Goal: Download file/media

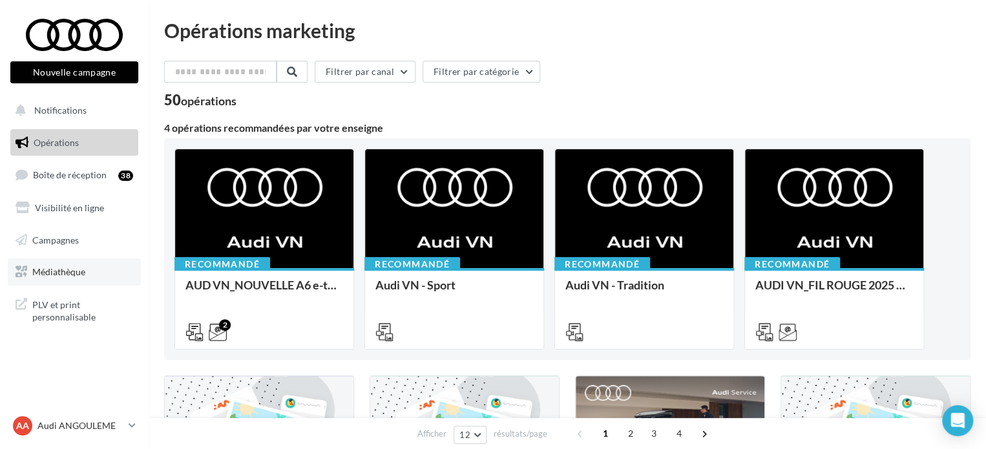
click at [102, 284] on link "Médiathèque" at bounding box center [74, 271] width 133 height 27
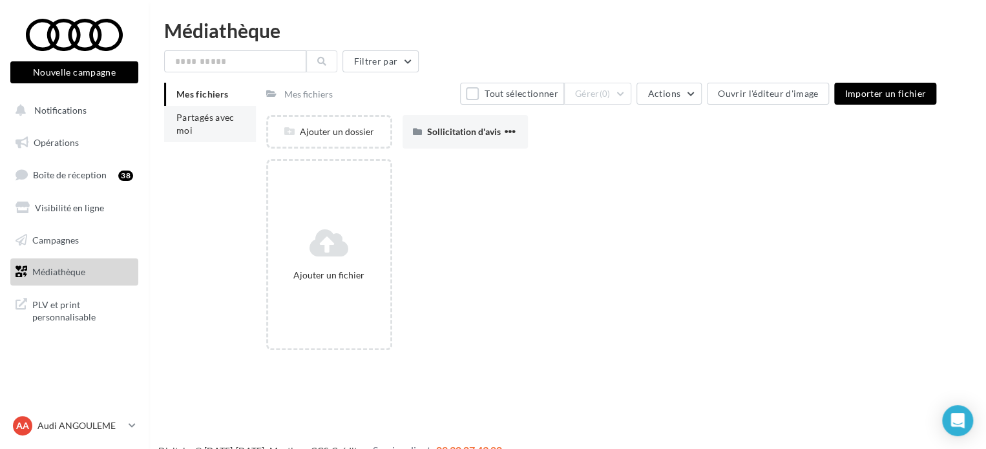
click at [183, 138] on li "Partagés avec moi" at bounding box center [210, 124] width 92 height 36
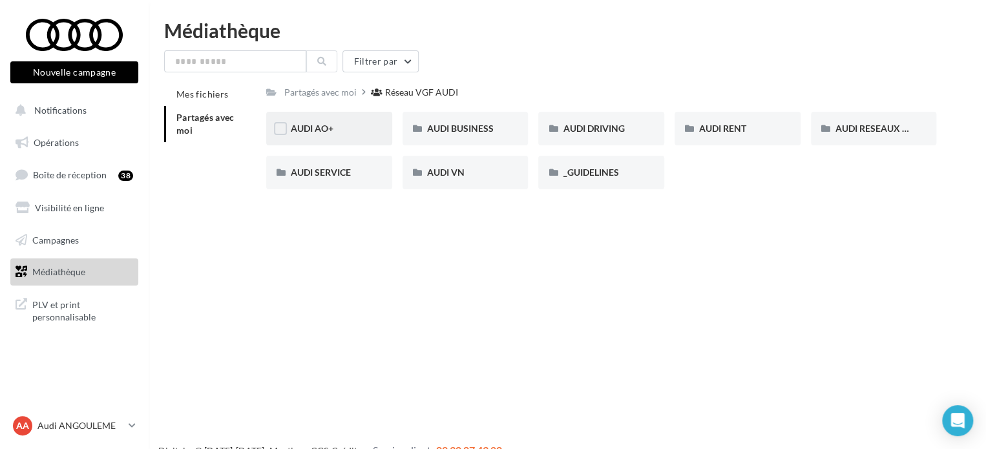
click at [351, 132] on div "AUDI AO+" at bounding box center [329, 128] width 77 height 13
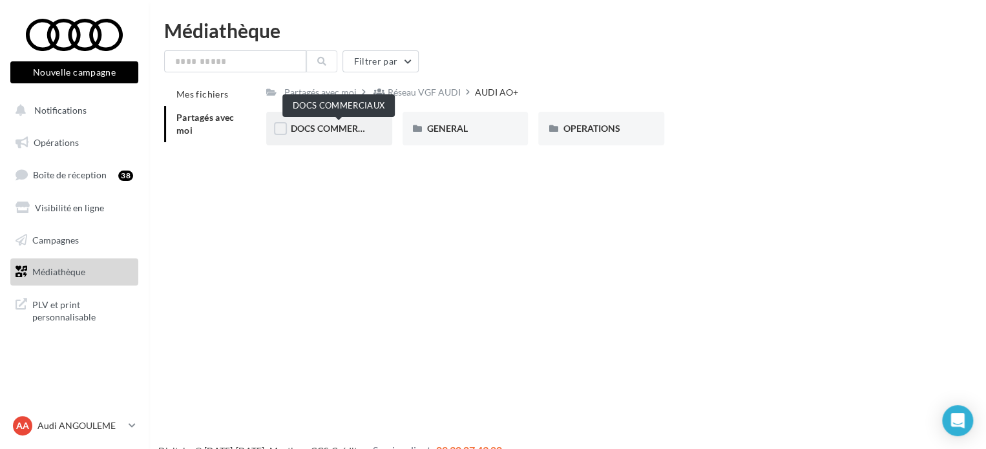
click at [349, 126] on span "DOCS COMMERCIAUX" at bounding box center [338, 128] width 95 height 11
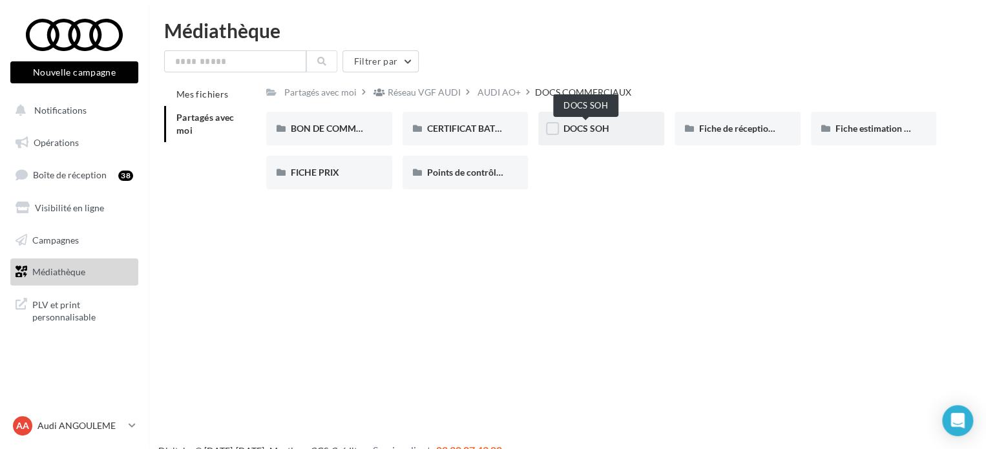
click at [589, 126] on span "DOCS SOH" at bounding box center [586, 128] width 46 height 11
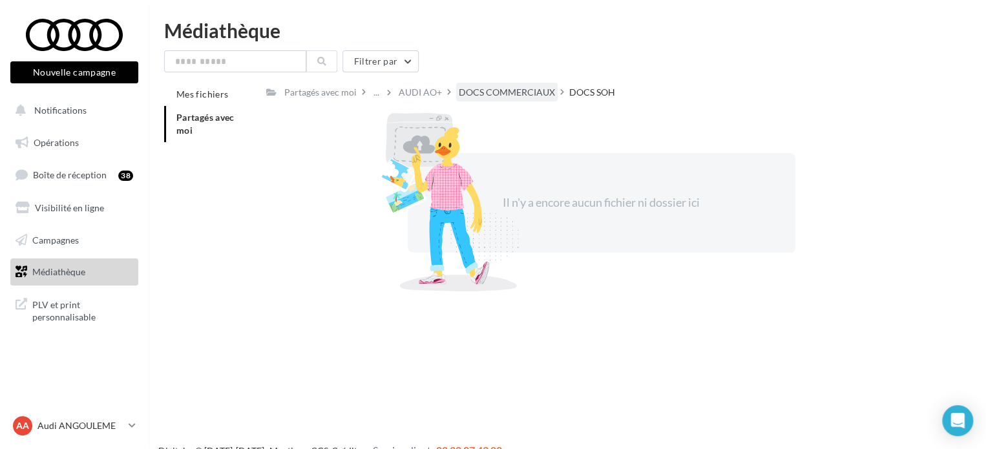
click at [512, 96] on div "DOCS COMMERCIAUX" at bounding box center [507, 92] width 96 height 13
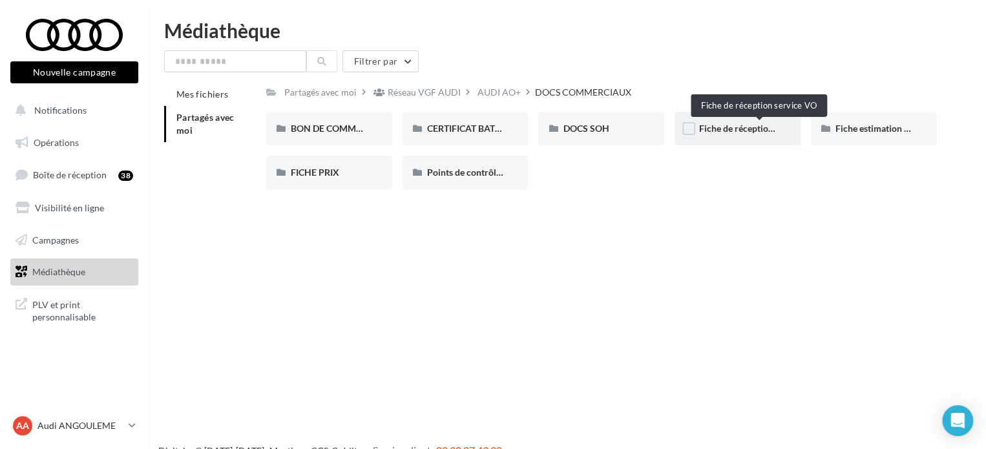
click at [727, 126] on span "Fiche de réception service VO" at bounding box center [759, 128] width 120 height 11
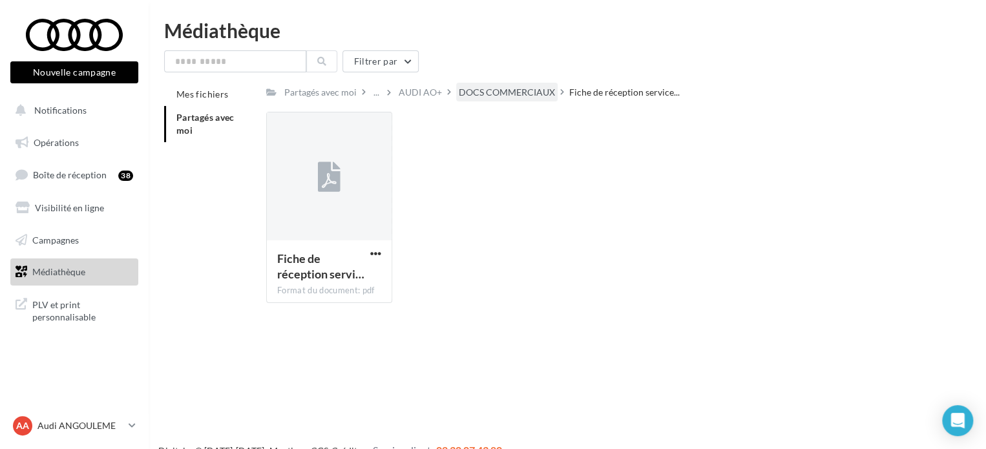
click at [493, 94] on div "DOCS COMMERCIAUX" at bounding box center [507, 92] width 96 height 13
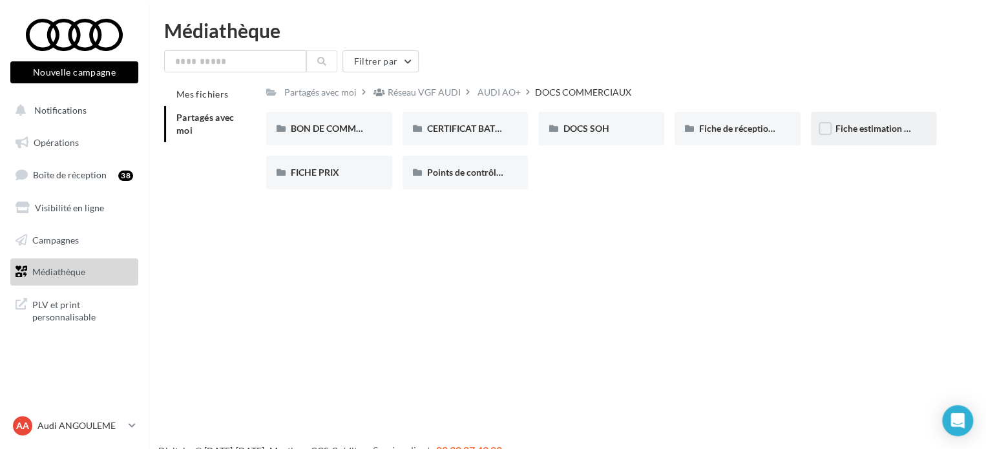
click at [862, 120] on div "Fiche estimation de reprise" at bounding box center [874, 129] width 126 height 34
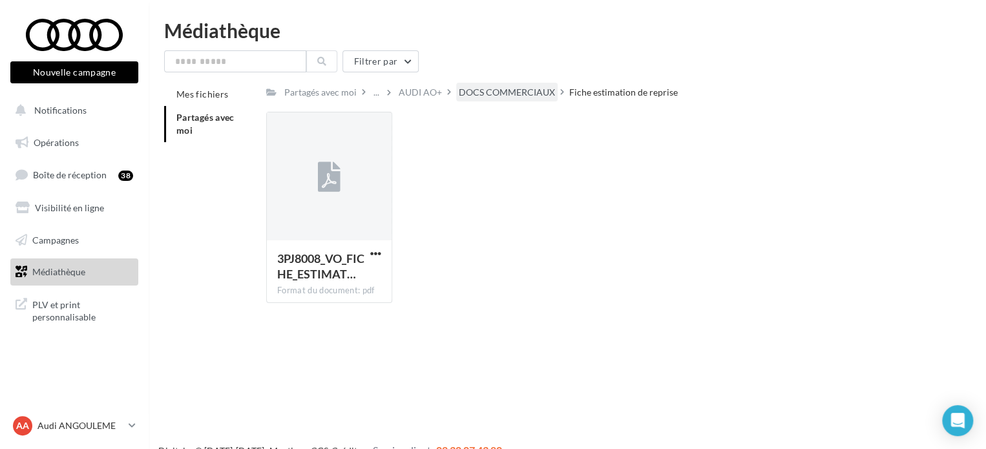
click at [521, 101] on div "DOCS COMMERCIAUX" at bounding box center [506, 92] width 101 height 19
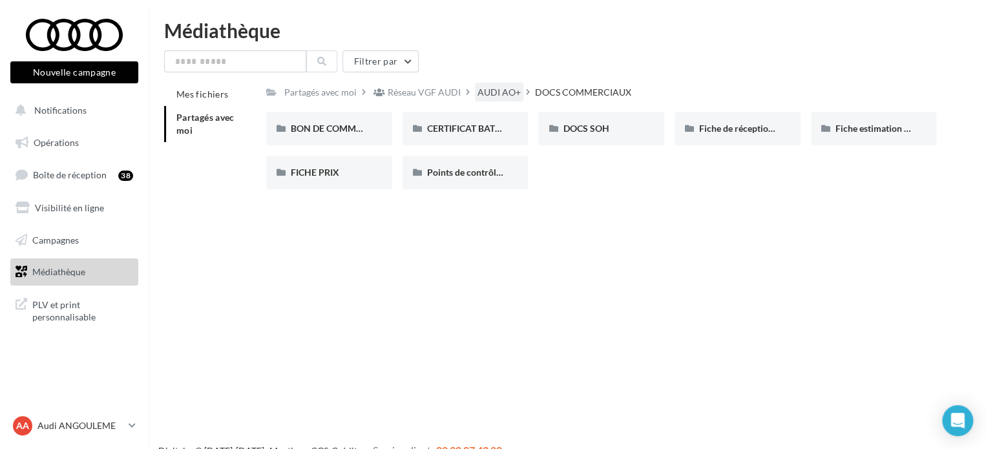
click at [495, 90] on div "AUDI AO+" at bounding box center [498, 92] width 43 height 13
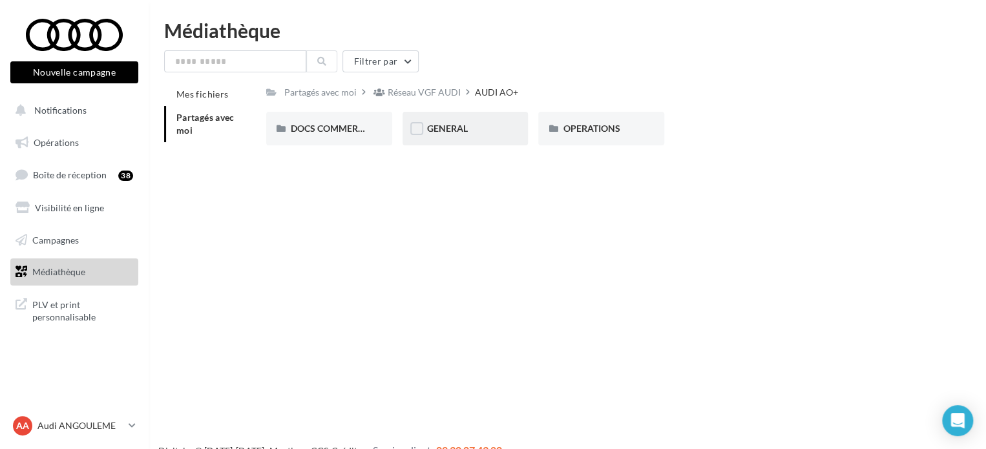
click at [468, 141] on div "GENERAL" at bounding box center [465, 129] width 126 height 34
click at [328, 121] on div "Charte VO" at bounding box center [329, 129] width 126 height 34
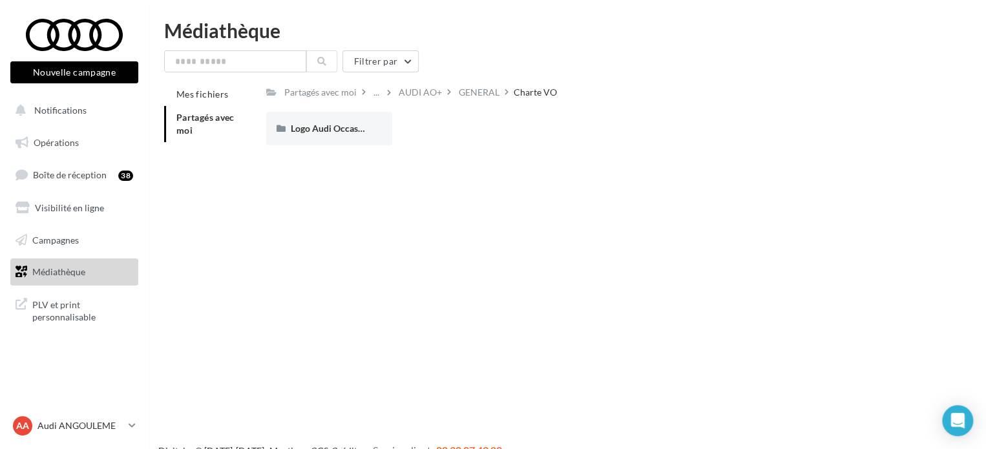
click at [328, 121] on div "Logo Audi Occasion :plus" at bounding box center [329, 129] width 126 height 34
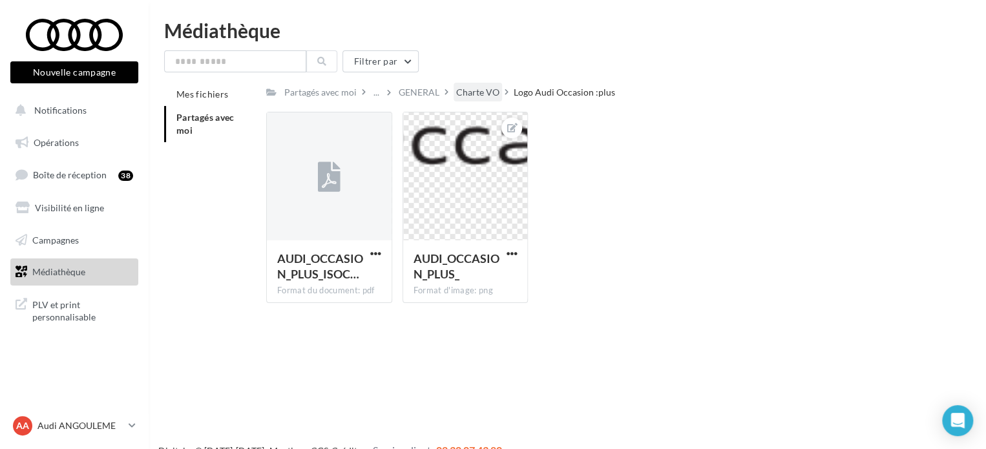
click at [473, 90] on div "Charte VO" at bounding box center [477, 92] width 43 height 13
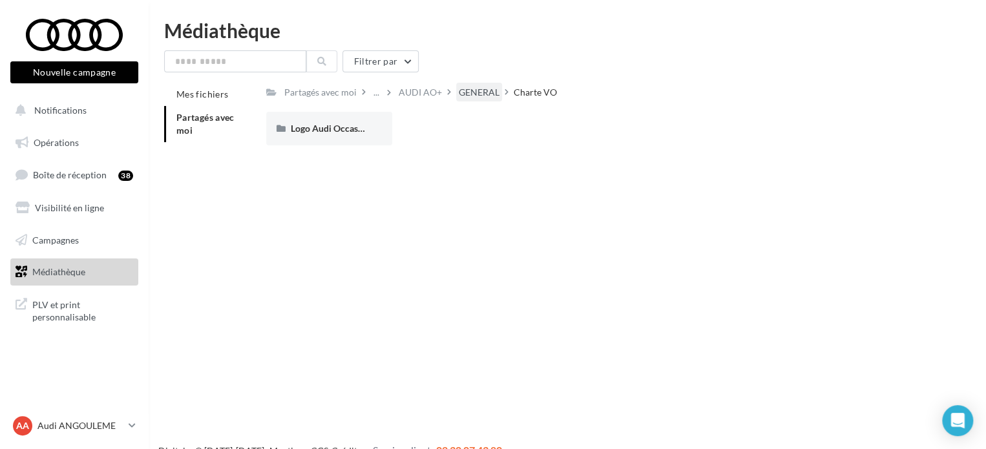
click at [463, 99] on div "GENERAL" at bounding box center [479, 92] width 46 height 19
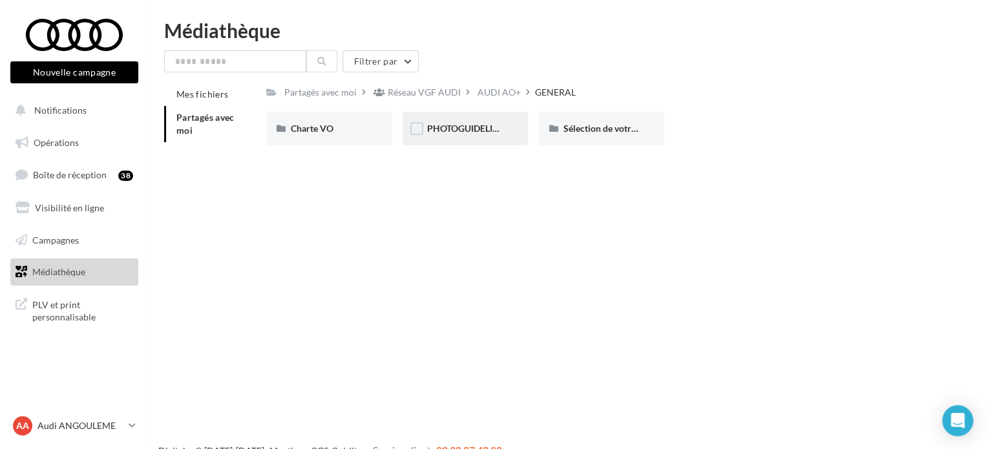
click at [451, 138] on div "PHOTOGUIDELINE" at bounding box center [465, 129] width 126 height 34
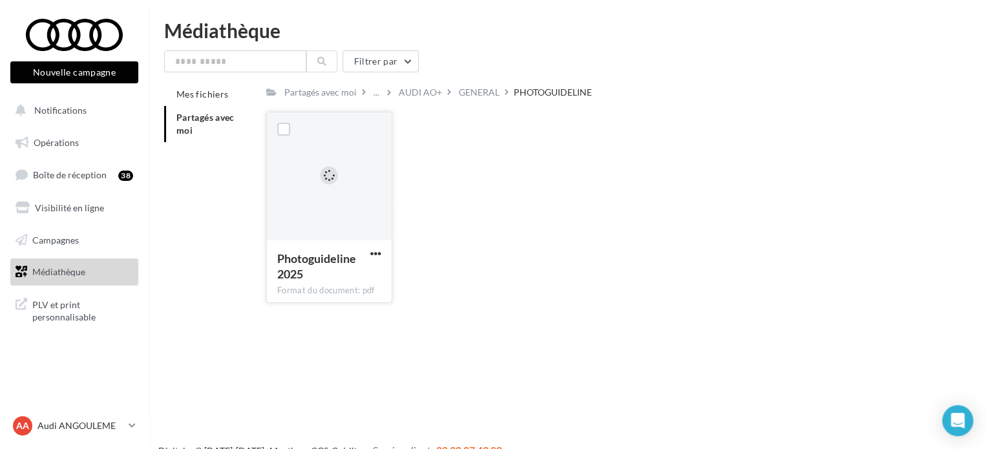
click at [355, 243] on div "Photoguideline 2025 Format du document: pdf" at bounding box center [329, 270] width 125 height 61
click at [372, 257] on span "button" at bounding box center [375, 253] width 11 height 11
click at [360, 273] on button "Télécharger" at bounding box center [318, 279] width 129 height 34
click at [408, 95] on div "AUDI AO+" at bounding box center [420, 92] width 43 height 13
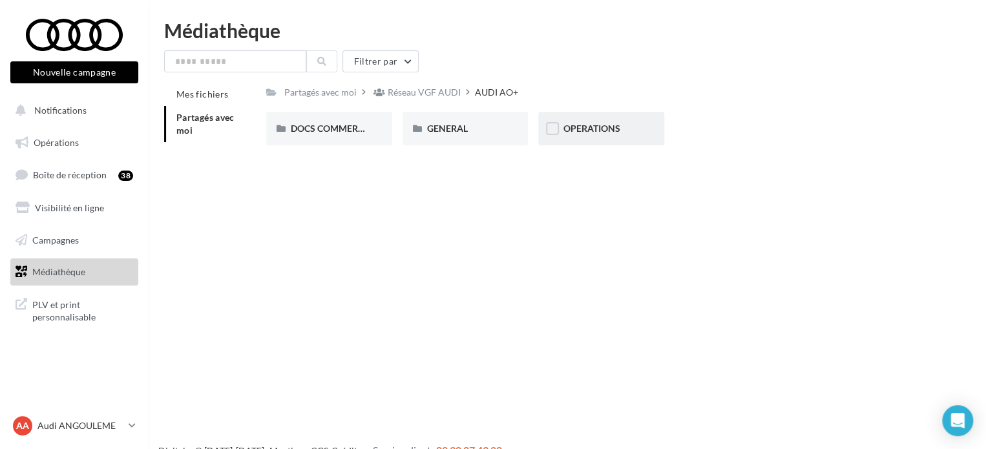
click at [566, 136] on div "OPERATIONS" at bounding box center [601, 129] width 126 height 34
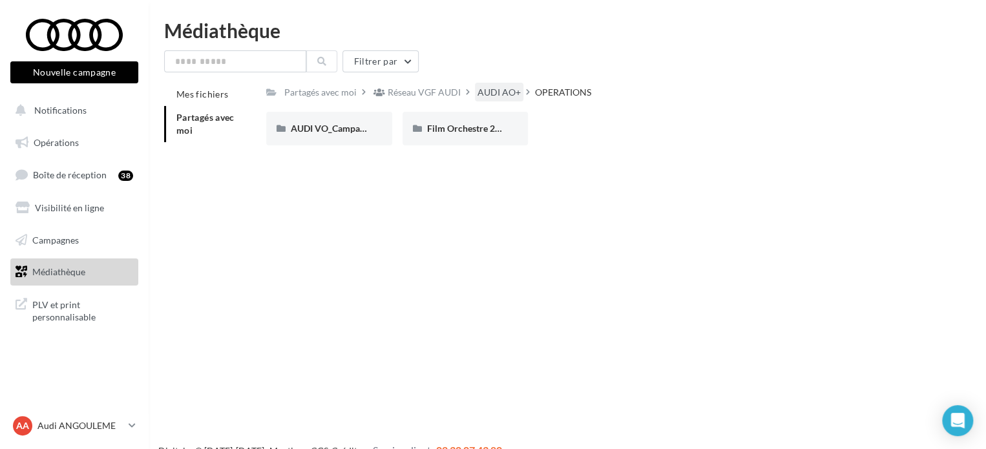
click at [497, 85] on div "AUDI AO+" at bounding box center [499, 92] width 48 height 19
click at [475, 124] on div "GENERAL" at bounding box center [465, 128] width 77 height 13
click at [592, 141] on div "Sélection de votre partenaire" at bounding box center [601, 129] width 126 height 34
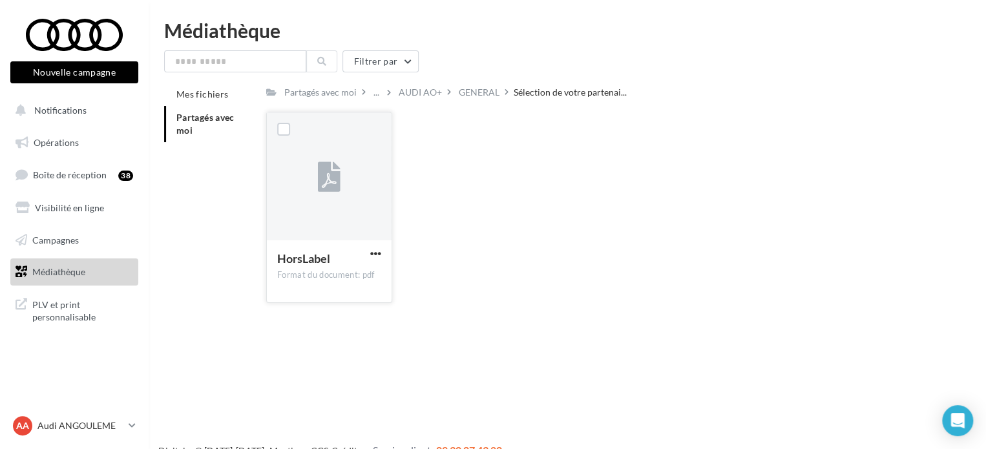
click at [368, 242] on div "HorsLabel Format du document: pdf" at bounding box center [329, 270] width 125 height 61
click at [369, 245] on div "HorsLabel Format du document: pdf" at bounding box center [329, 270] width 125 height 61
click at [370, 249] on span "button" at bounding box center [375, 253] width 11 height 11
click at [362, 267] on button "Télécharger" at bounding box center [318, 279] width 129 height 34
click at [467, 95] on div "GENERAL" at bounding box center [479, 92] width 41 height 13
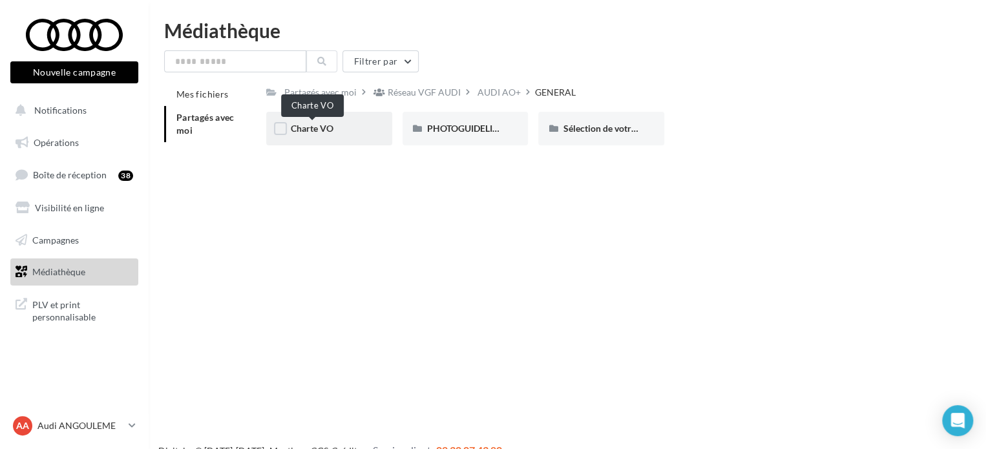
click at [323, 130] on span "Charte VO" at bounding box center [312, 128] width 43 height 11
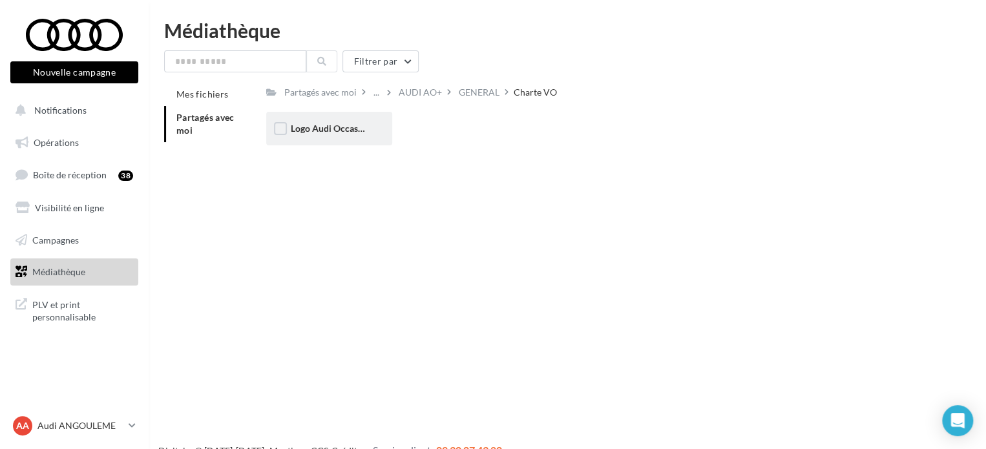
click at [337, 129] on span "Logo Audi Occasion :plus" at bounding box center [341, 128] width 101 height 11
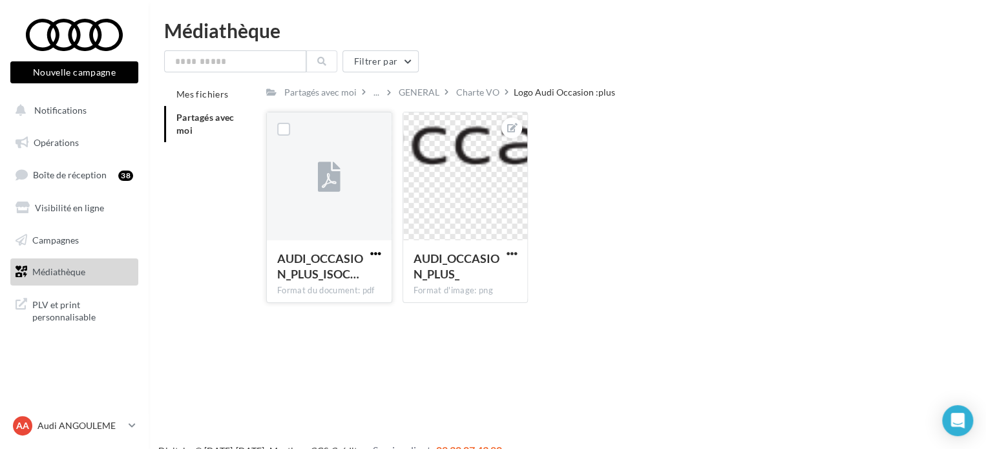
click at [372, 251] on span "button" at bounding box center [375, 253] width 11 height 11
click at [358, 280] on button "Télécharger" at bounding box center [318, 279] width 129 height 34
click at [492, 92] on div "Charte VO" at bounding box center [477, 92] width 43 height 13
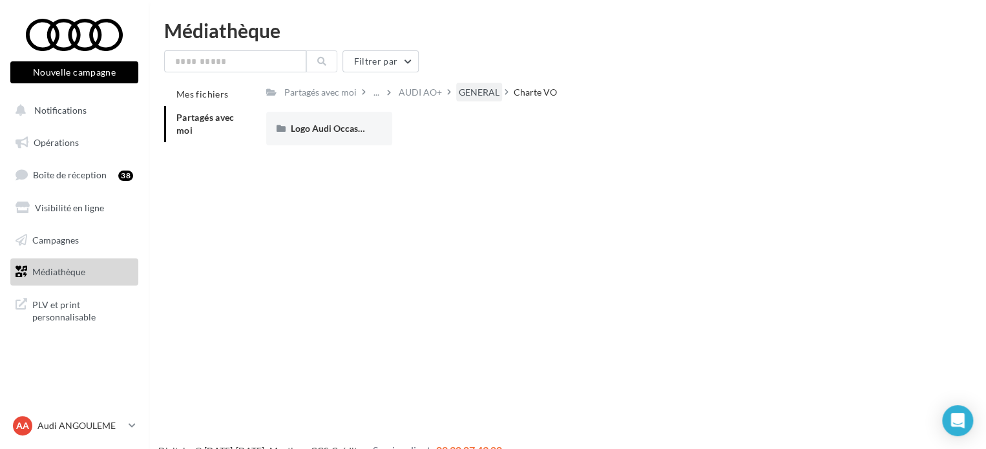
click at [461, 93] on div "GENERAL" at bounding box center [479, 92] width 41 height 13
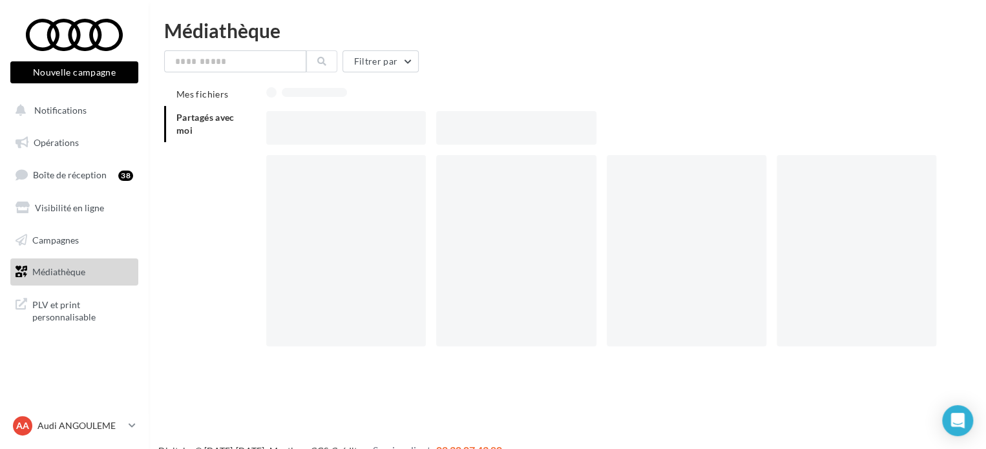
click at [444, 94] on div at bounding box center [601, 92] width 670 height 18
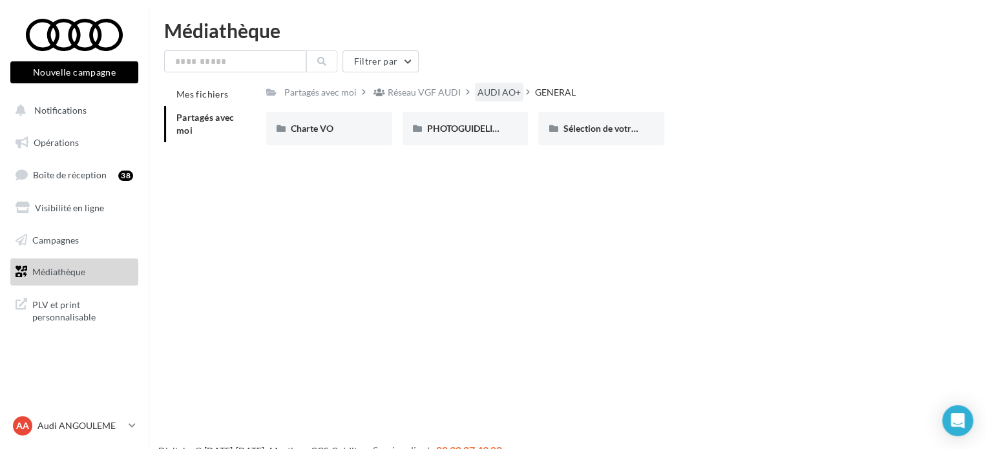
click at [478, 97] on div "AUDI AO+" at bounding box center [498, 92] width 43 height 13
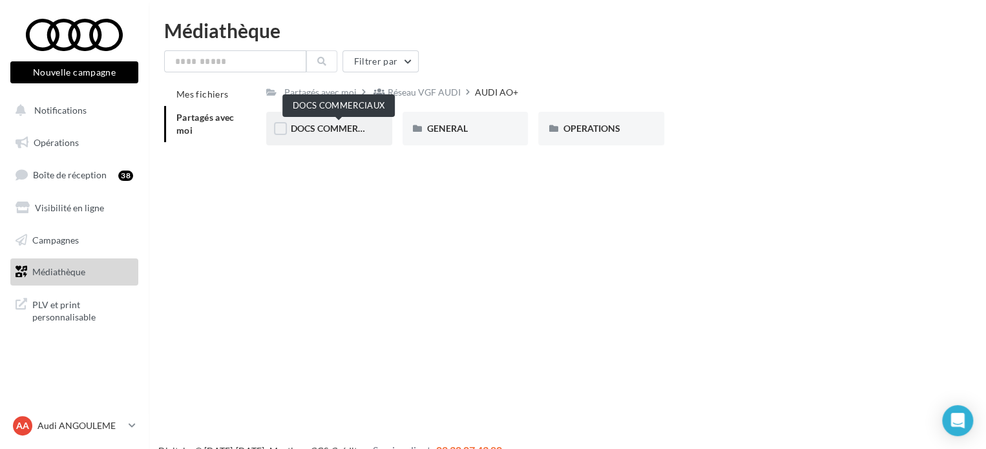
click at [347, 129] on span "DOCS COMMERCIAUX" at bounding box center [338, 128] width 95 height 11
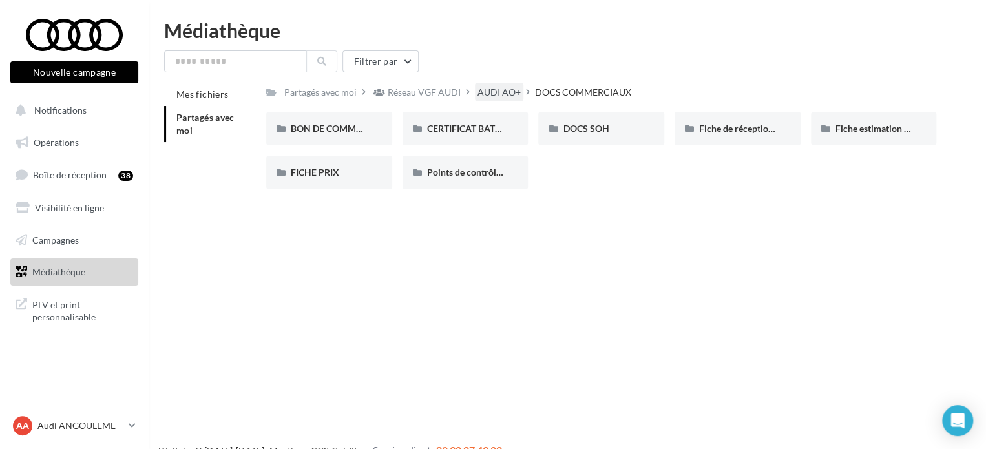
click at [487, 98] on div "AUDI AO+" at bounding box center [498, 92] width 43 height 13
